Goal: Information Seeking & Learning: Learn about a topic

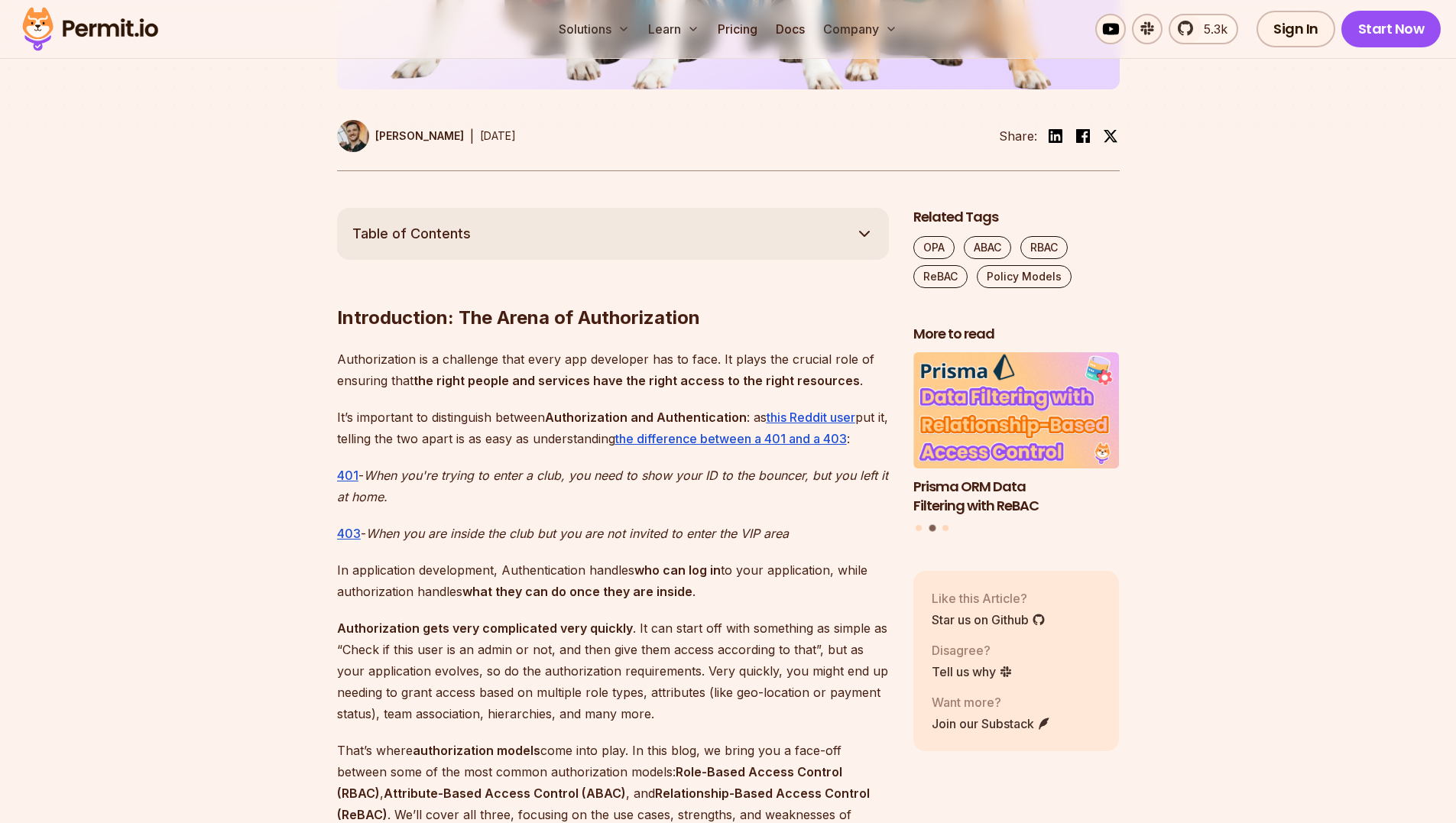
scroll to position [697, 0]
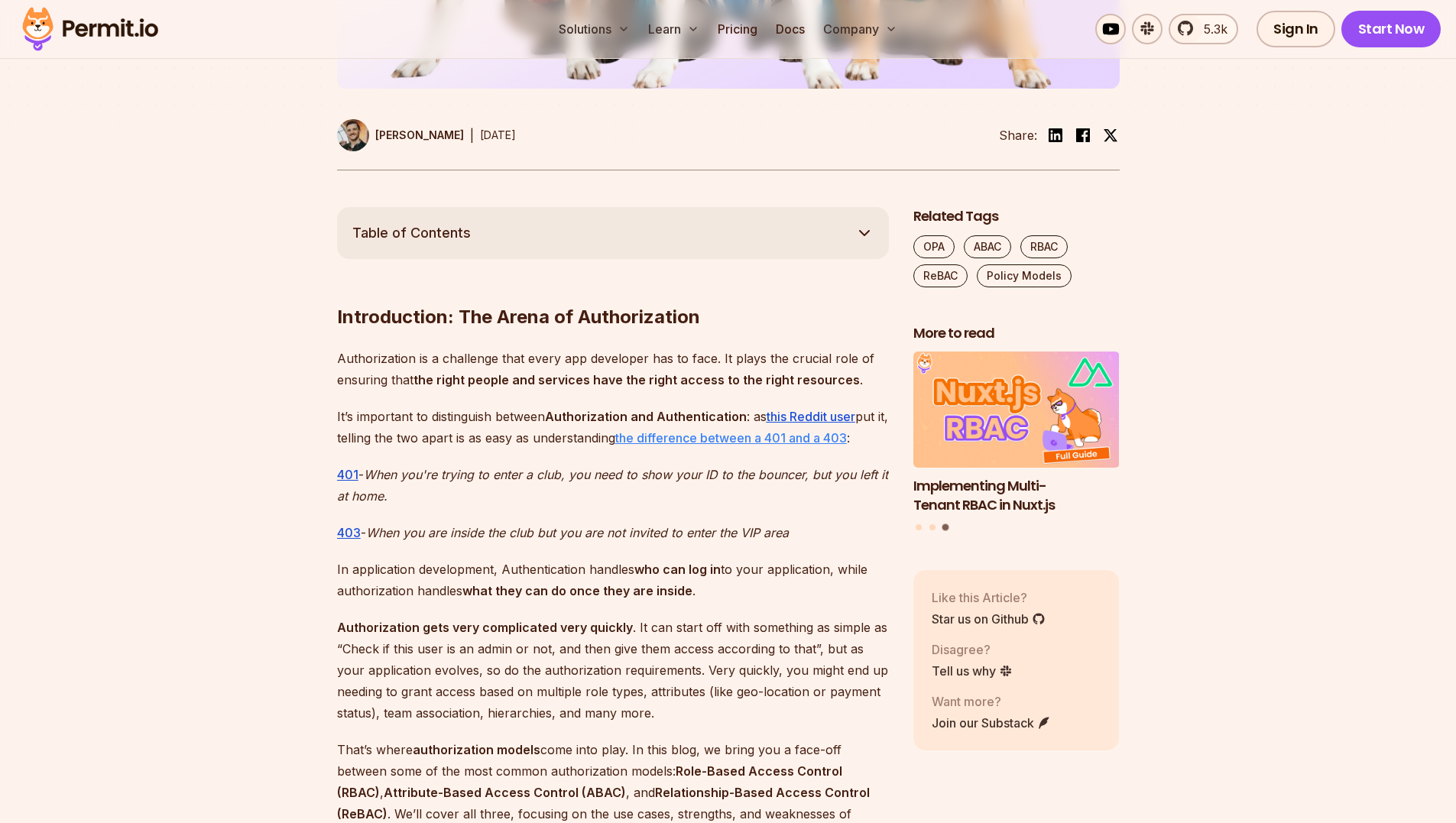
click at [744, 437] on u "the difference between a 401 and a 403" at bounding box center [731, 438] width 231 height 15
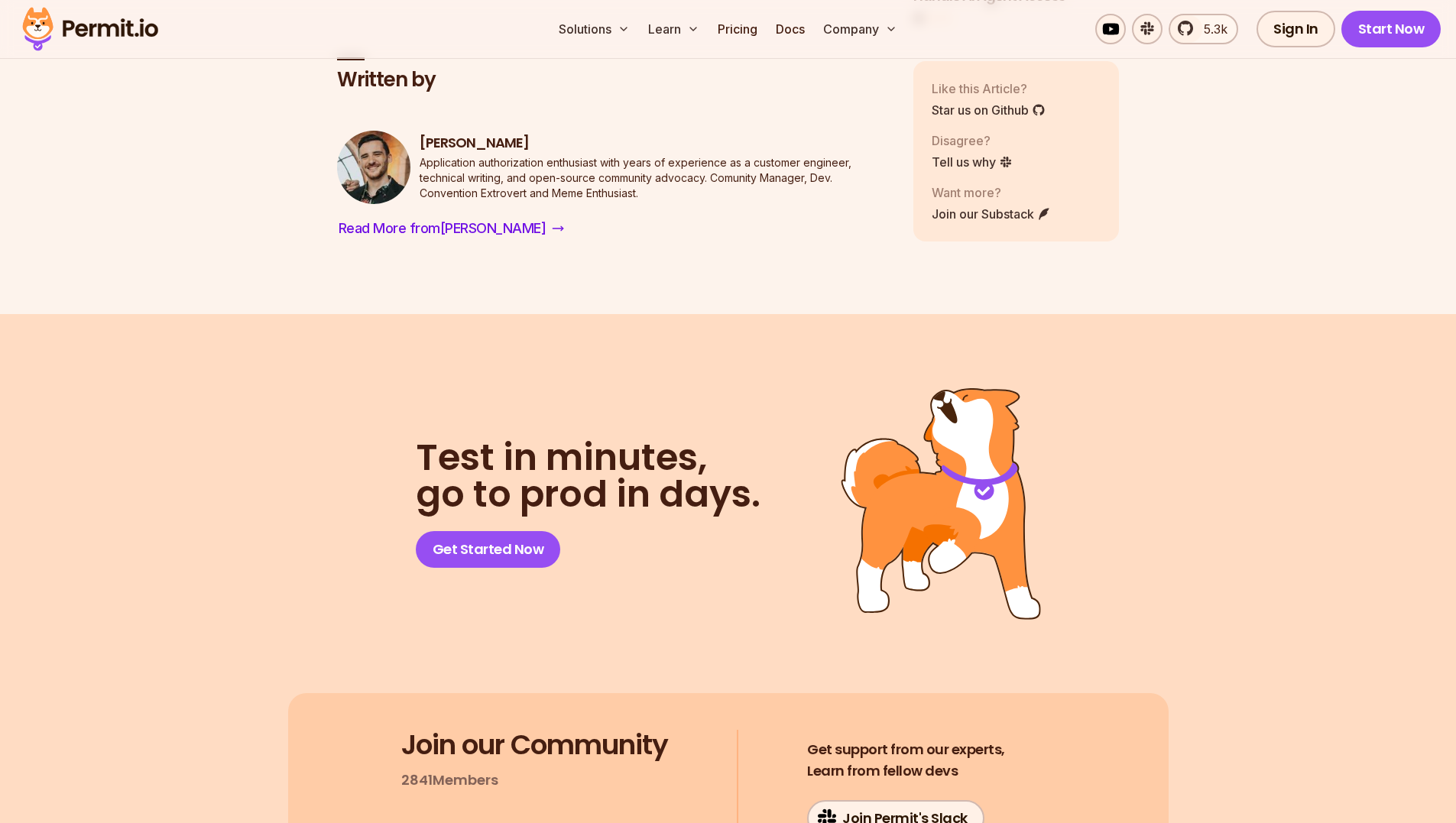
scroll to position [11773, 0]
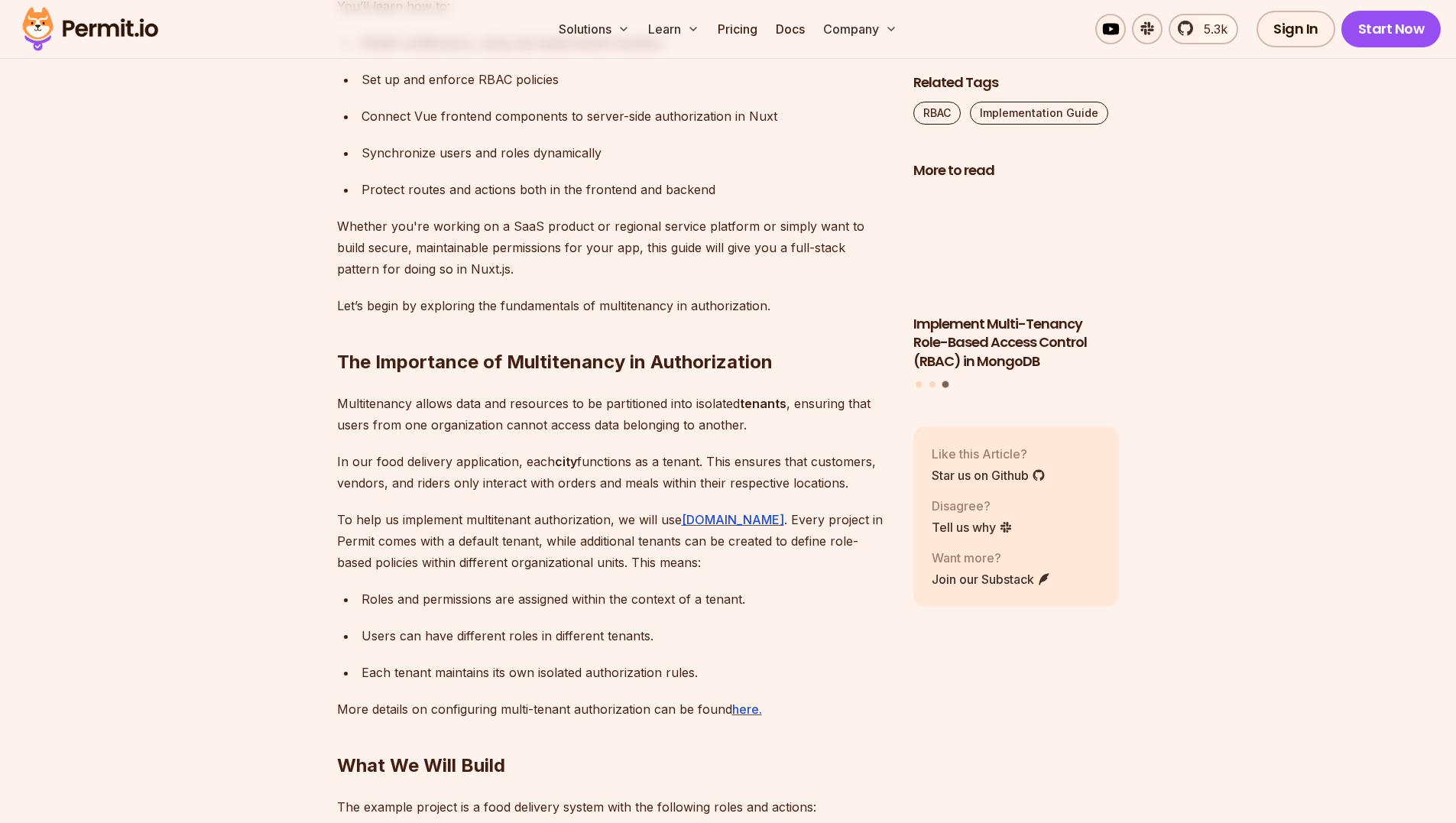
scroll to position [1295, 0]
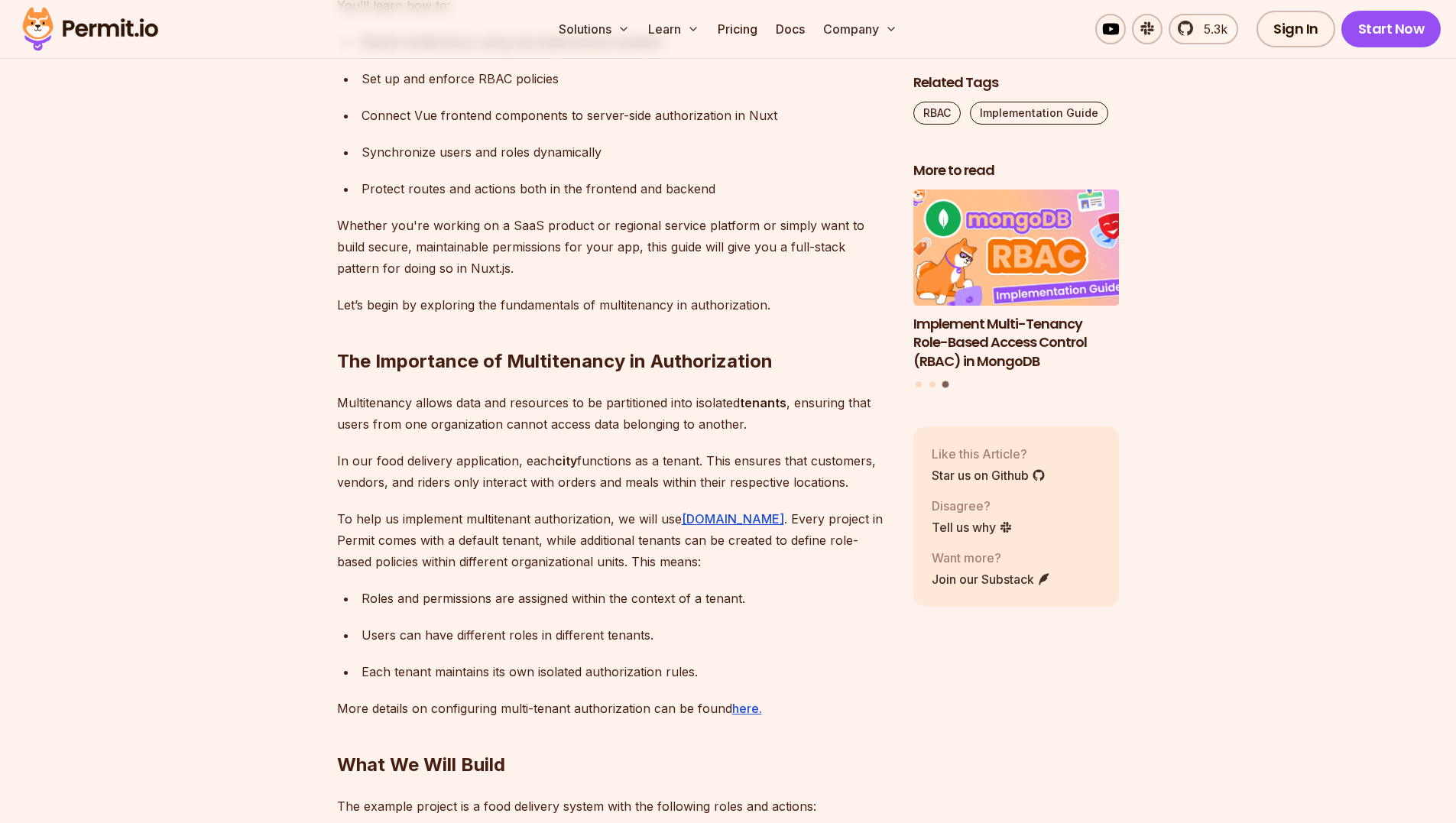
click at [1001, 286] on img "3 of 3" at bounding box center [1016, 246] width 227 height 127
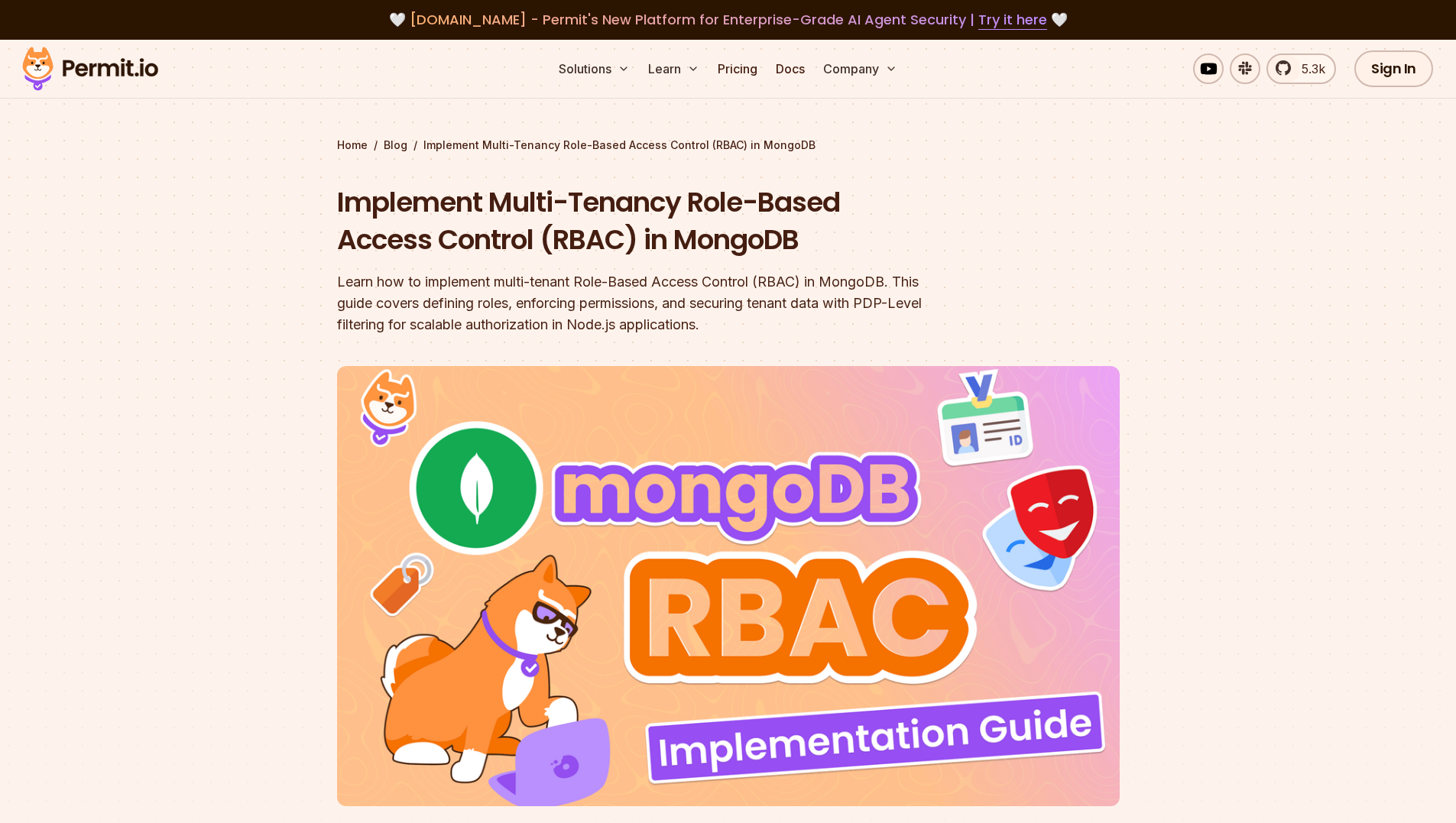
click at [1001, 286] on header "Implement Multi-Tenancy Role-Based Access Control (RBAC) in MongoDB Learn how t…" at bounding box center [728, 536] width 783 height 705
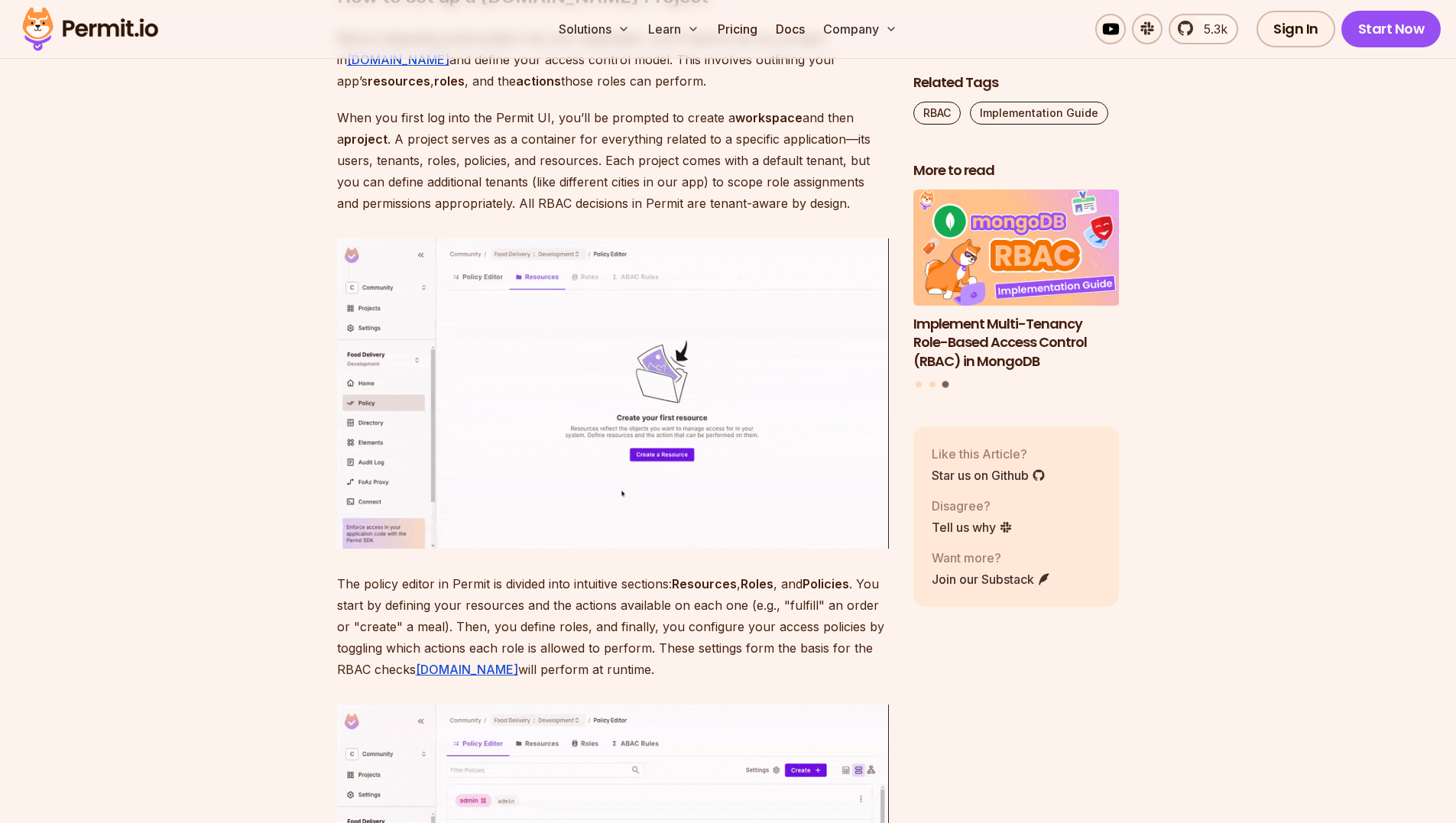
scroll to position [4937, 0]
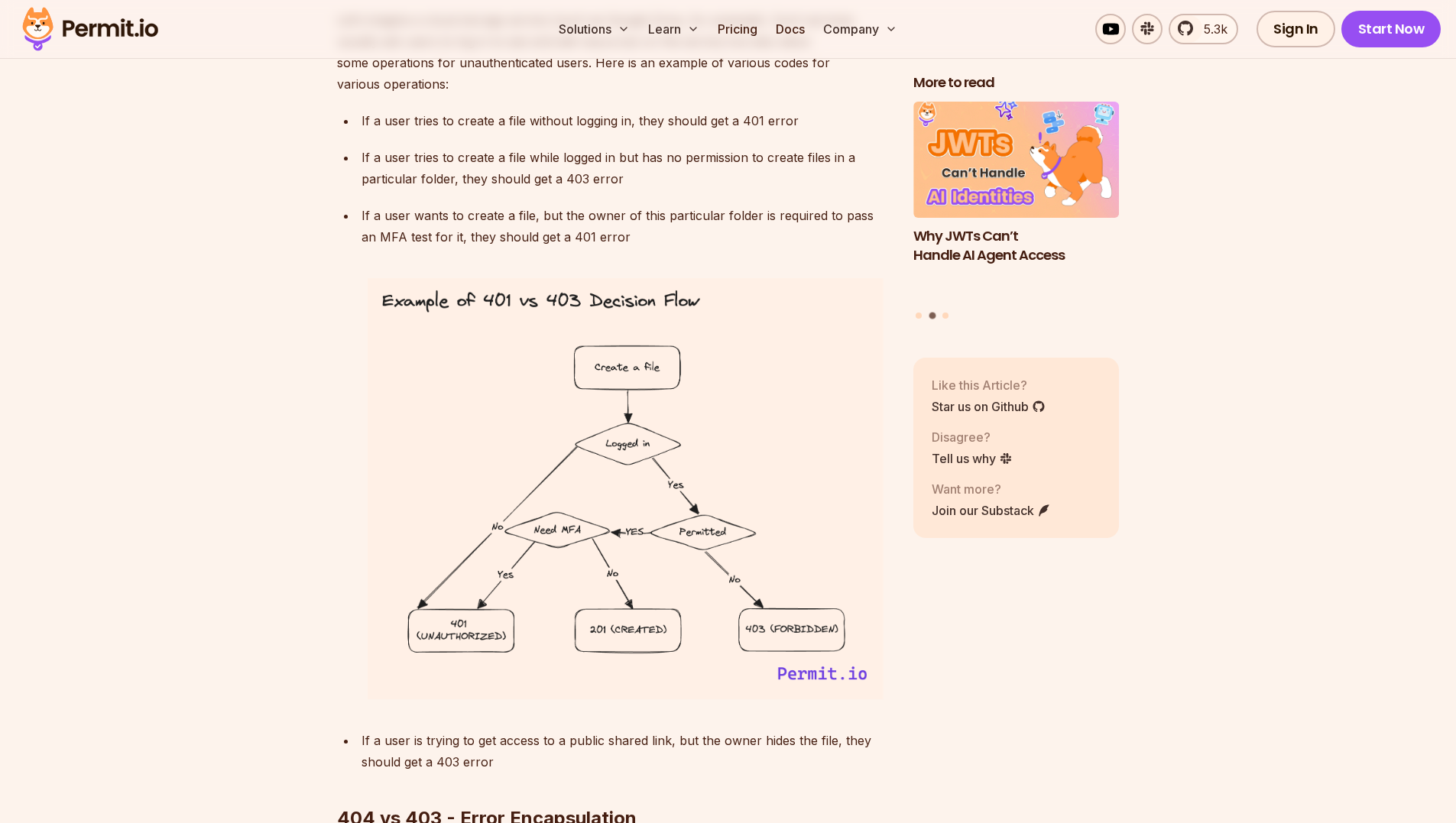
scroll to position [5158, 0]
drag, startPoint x: 608, startPoint y: 504, endPoint x: 310, endPoint y: 556, distance: 302.5
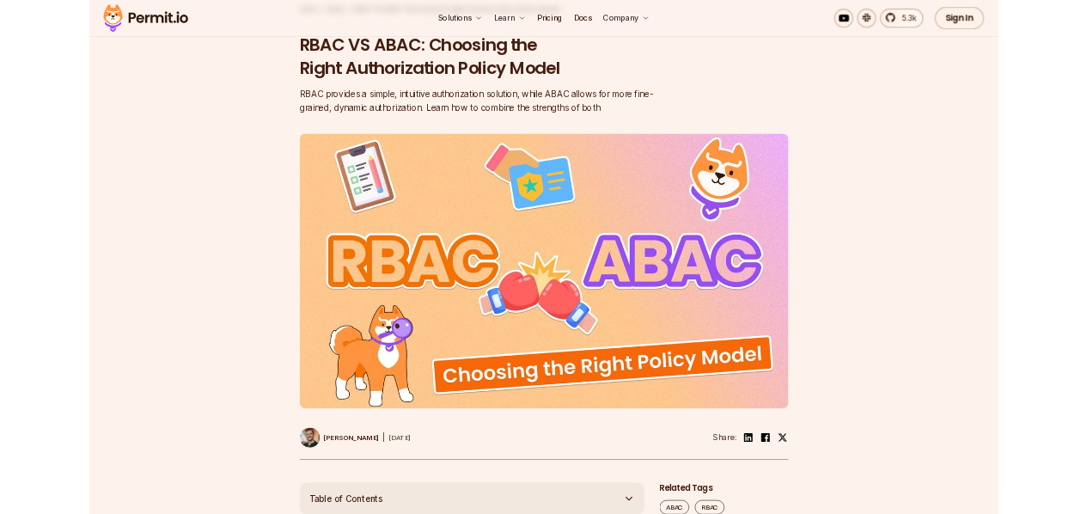
scroll to position [148, 0]
